Goal: Find specific page/section: Find specific page/section

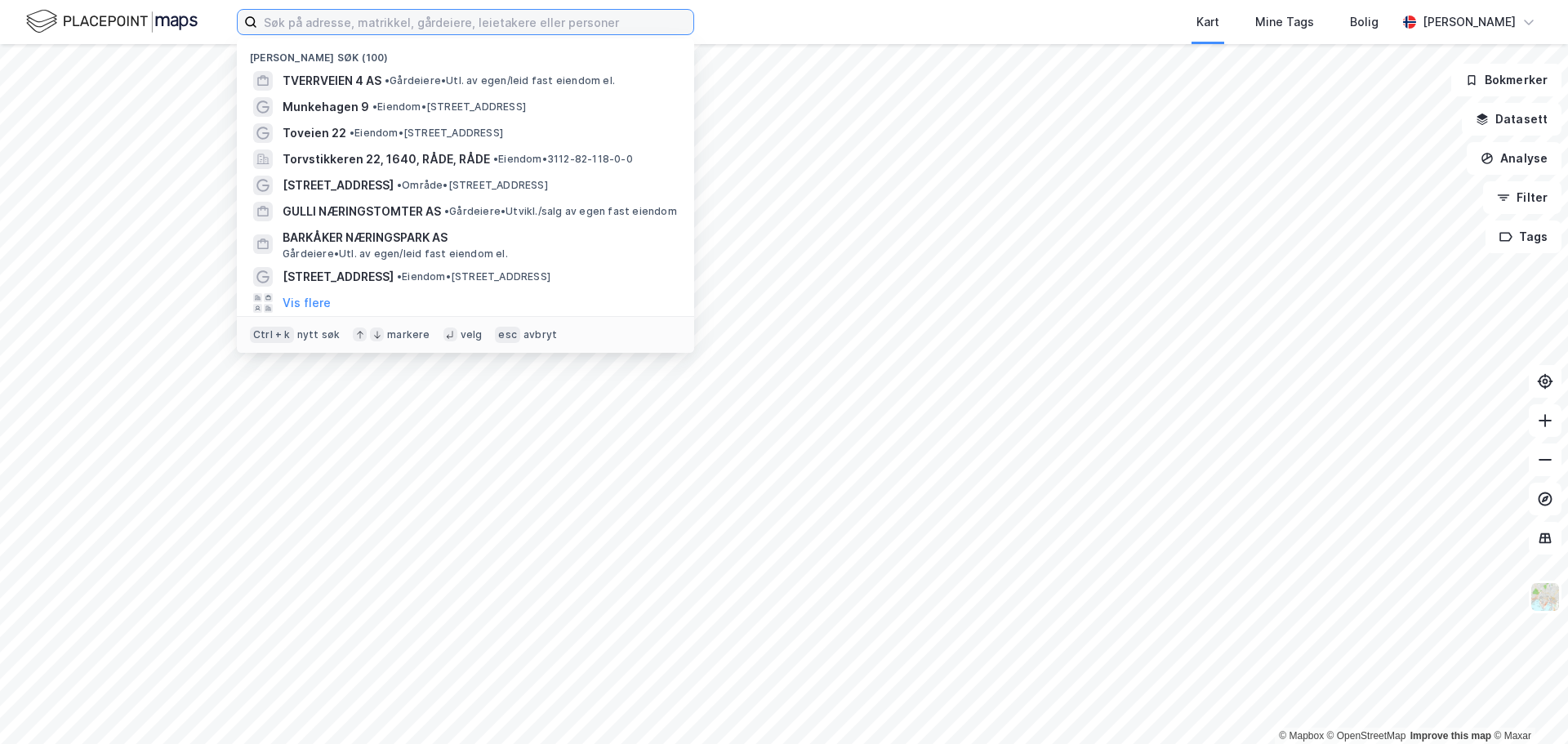
click at [388, 22] on input at bounding box center [475, 22] width 436 height 24
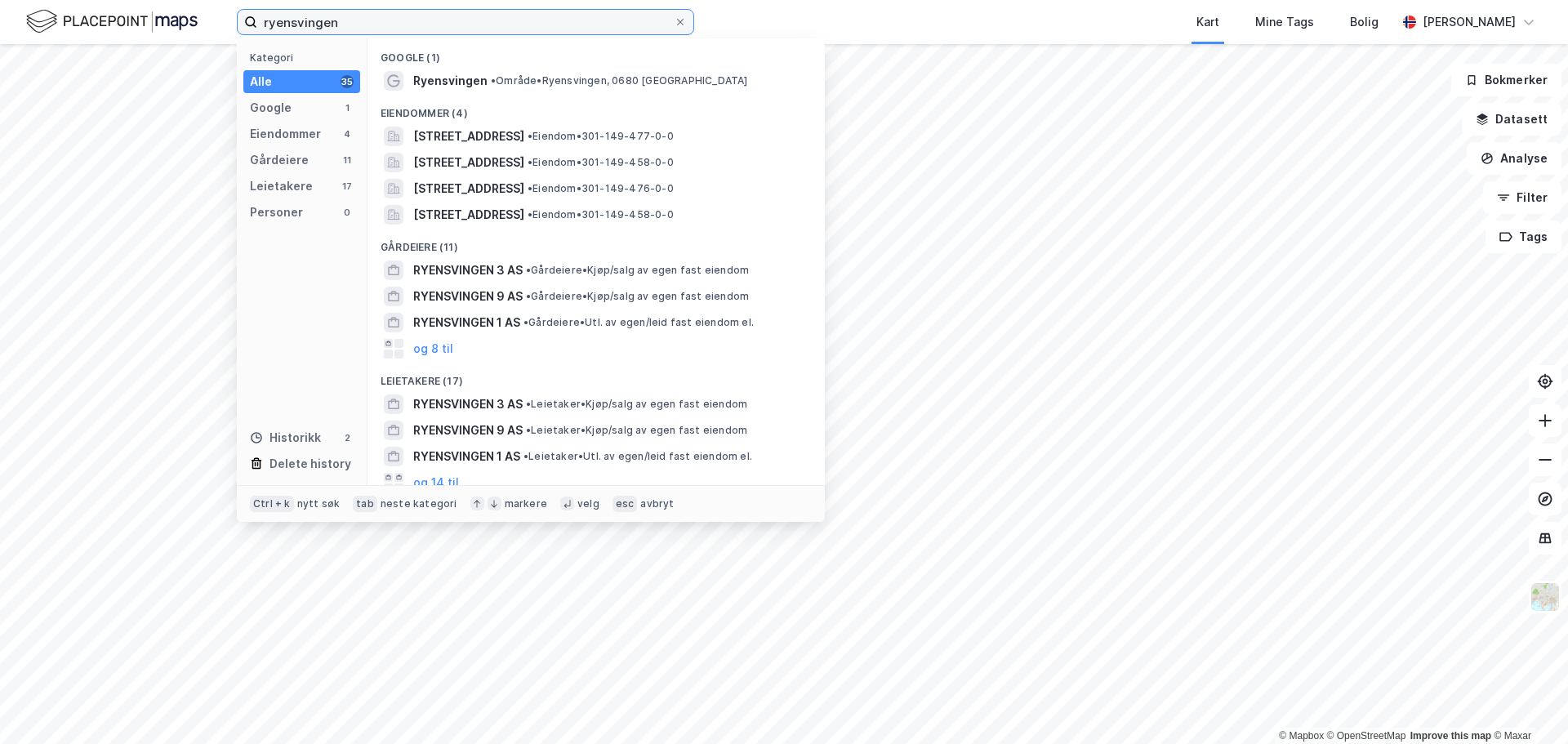
click at [512, 28] on input "ryensvingen" at bounding box center [466, 22] width 417 height 24
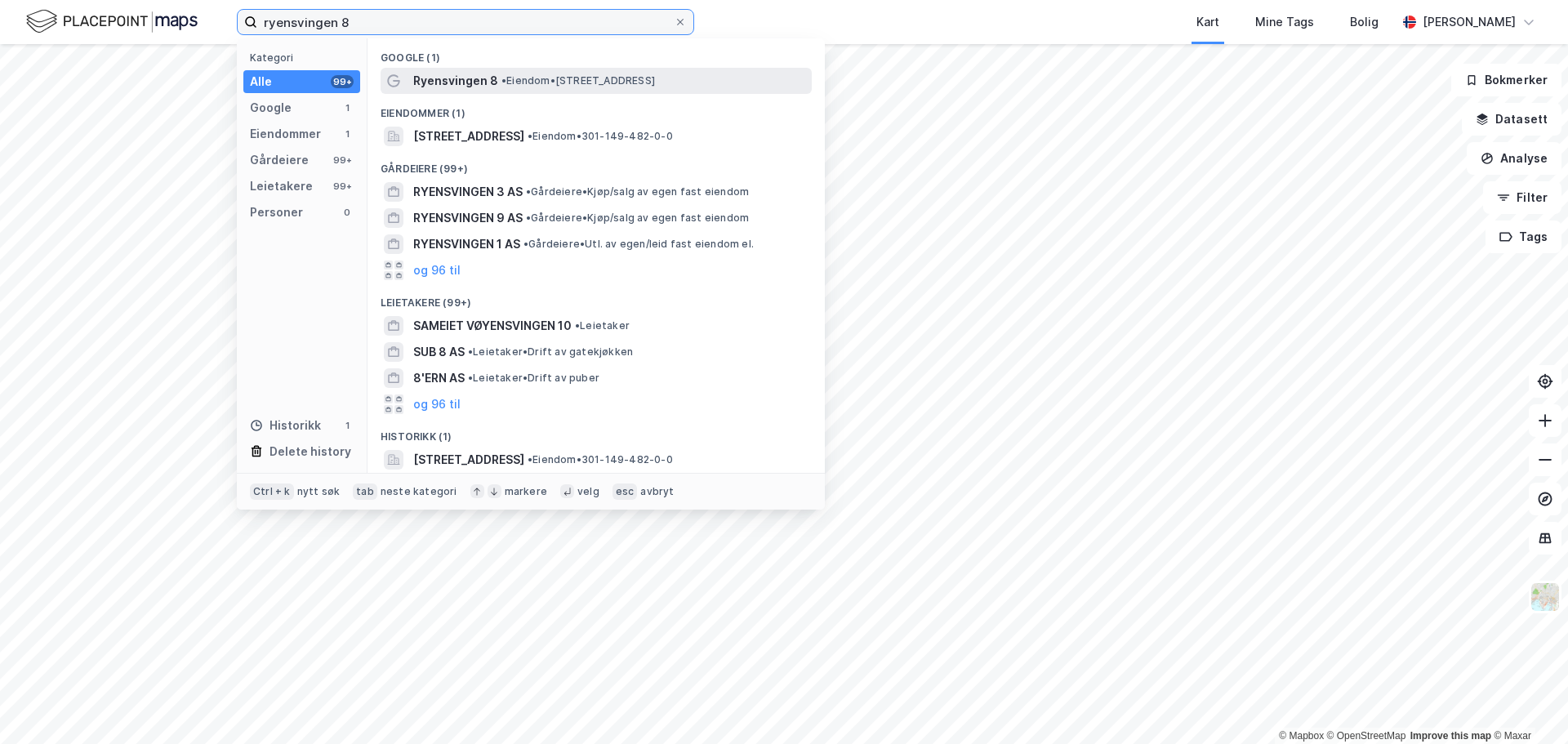
type input "ryensvingen 8"
click at [499, 69] on div "Ryensvingen 8 • Eiendom • [STREET_ADDRESS]" at bounding box center [596, 80] width 431 height 26
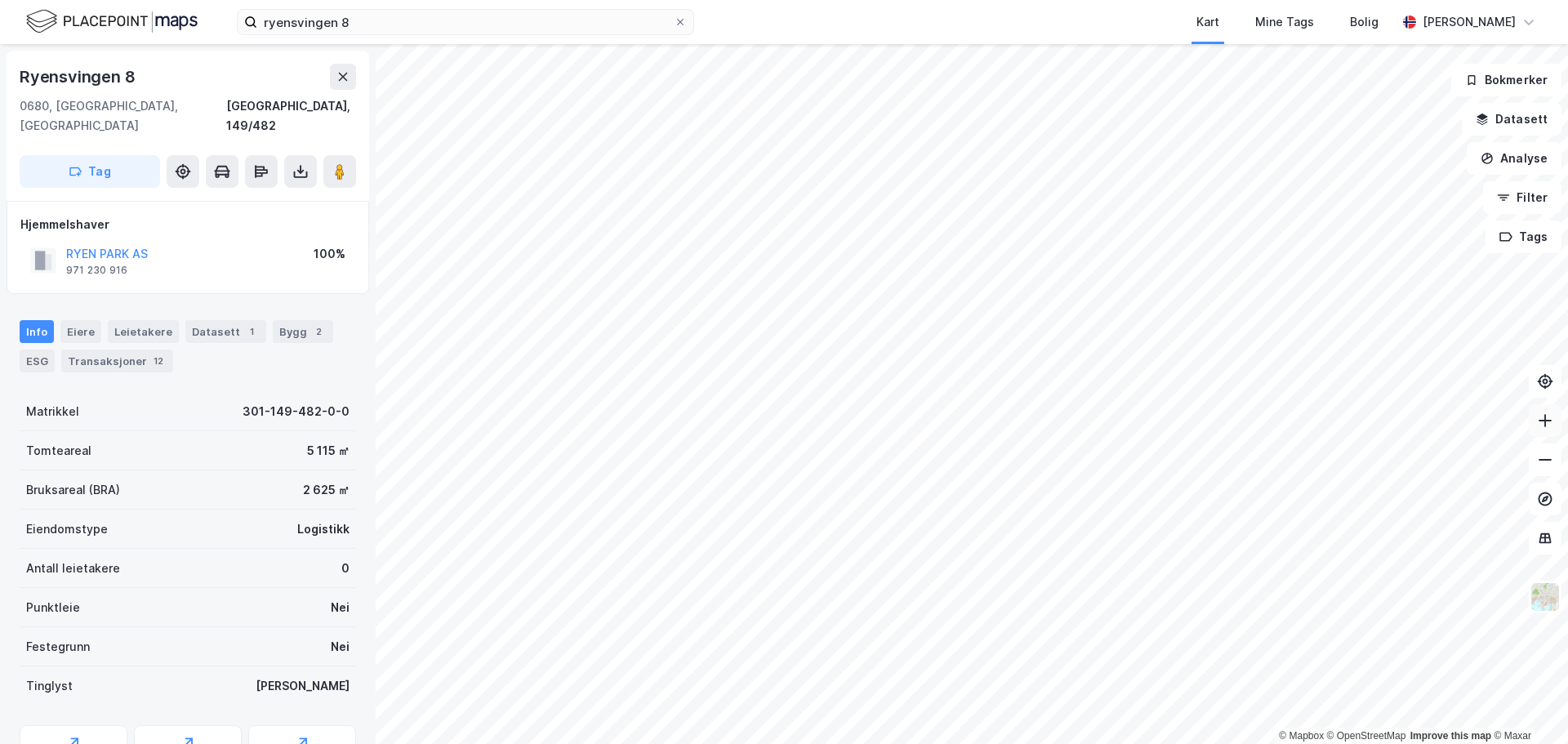
click at [1044, 425] on icon at bounding box center [1545, 421] width 17 height 17
click at [1044, 426] on icon at bounding box center [1545, 421] width 17 height 17
click at [1044, 452] on icon at bounding box center [1545, 460] width 17 height 17
